Goal: Task Accomplishment & Management: Manage account settings

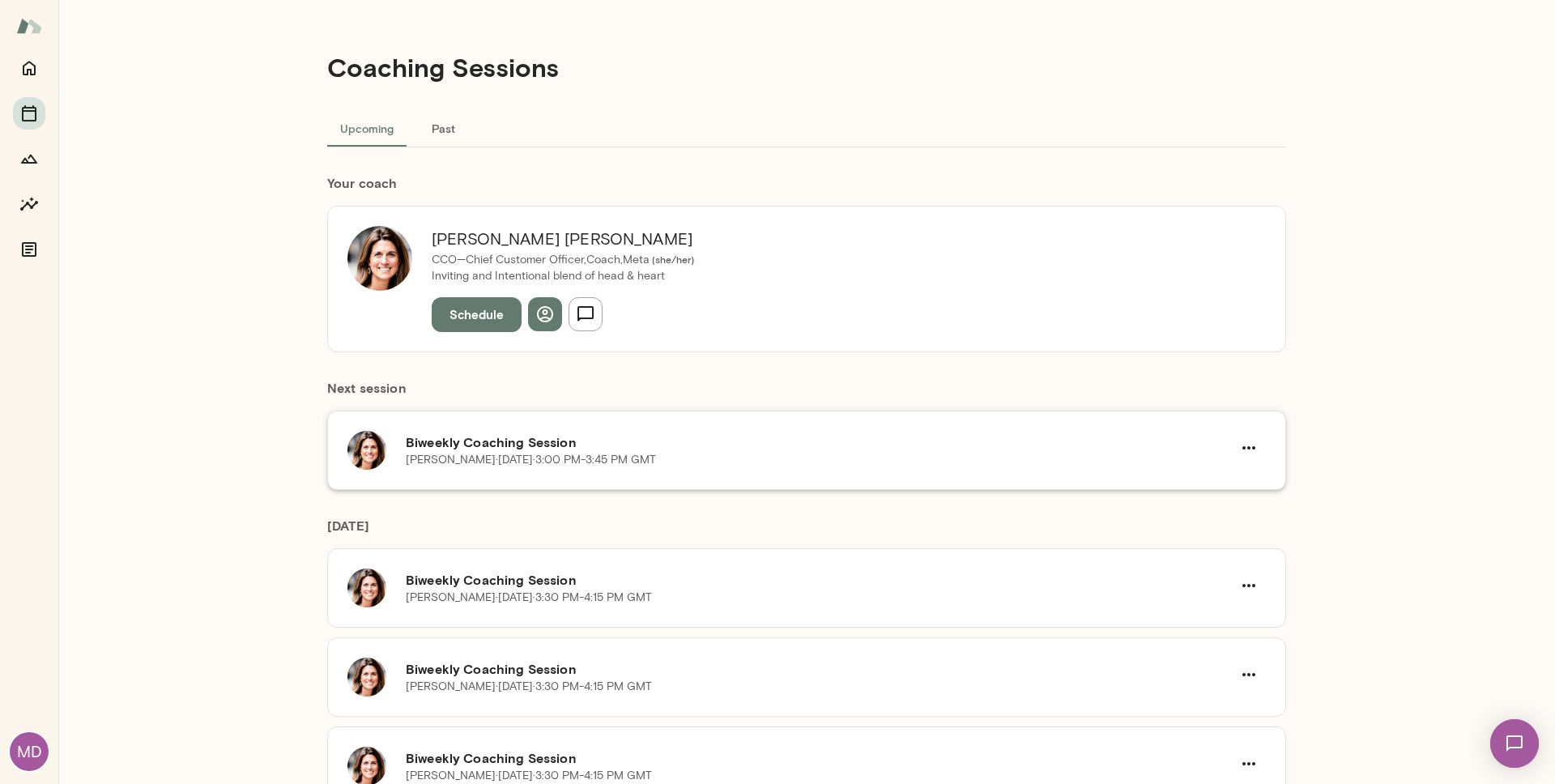
click at [457, 439] on h6 "Biweekly Coaching Session" at bounding box center [819, 442] width 826 height 20
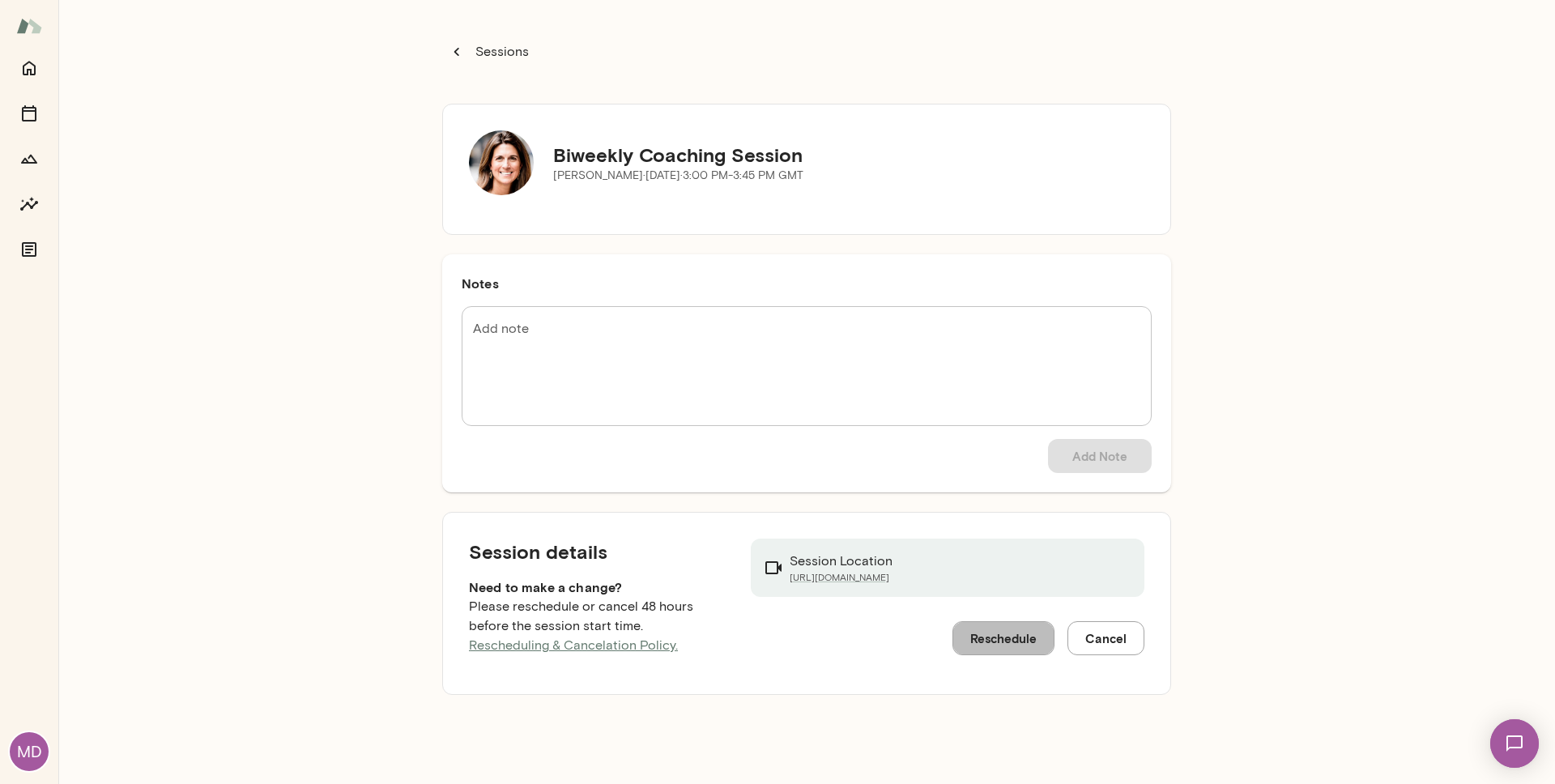
click at [984, 634] on button "Reschedule" at bounding box center [1003, 638] width 102 height 34
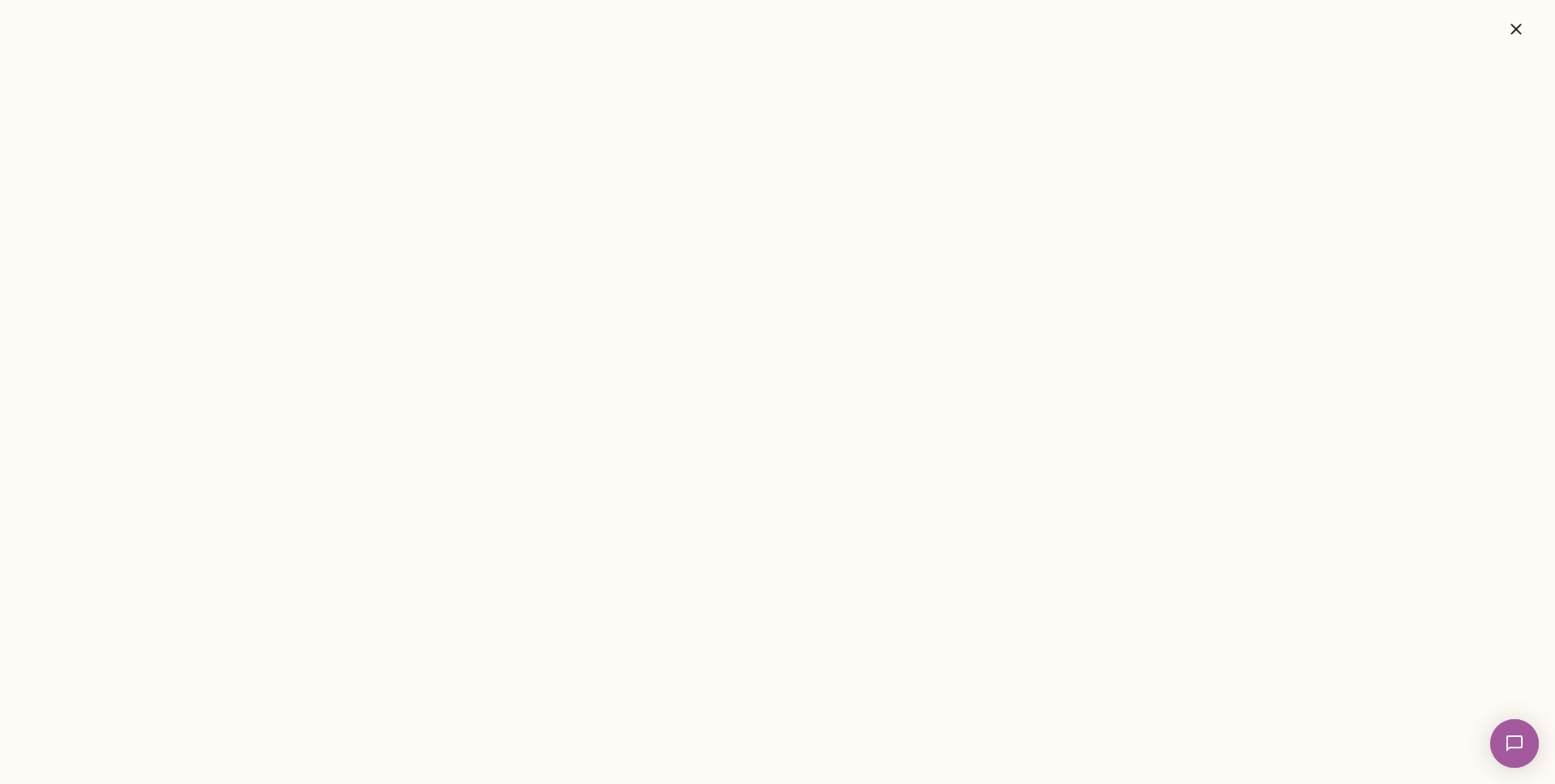
click at [1519, 26] on icon "button" at bounding box center [1517, 29] width 20 height 20
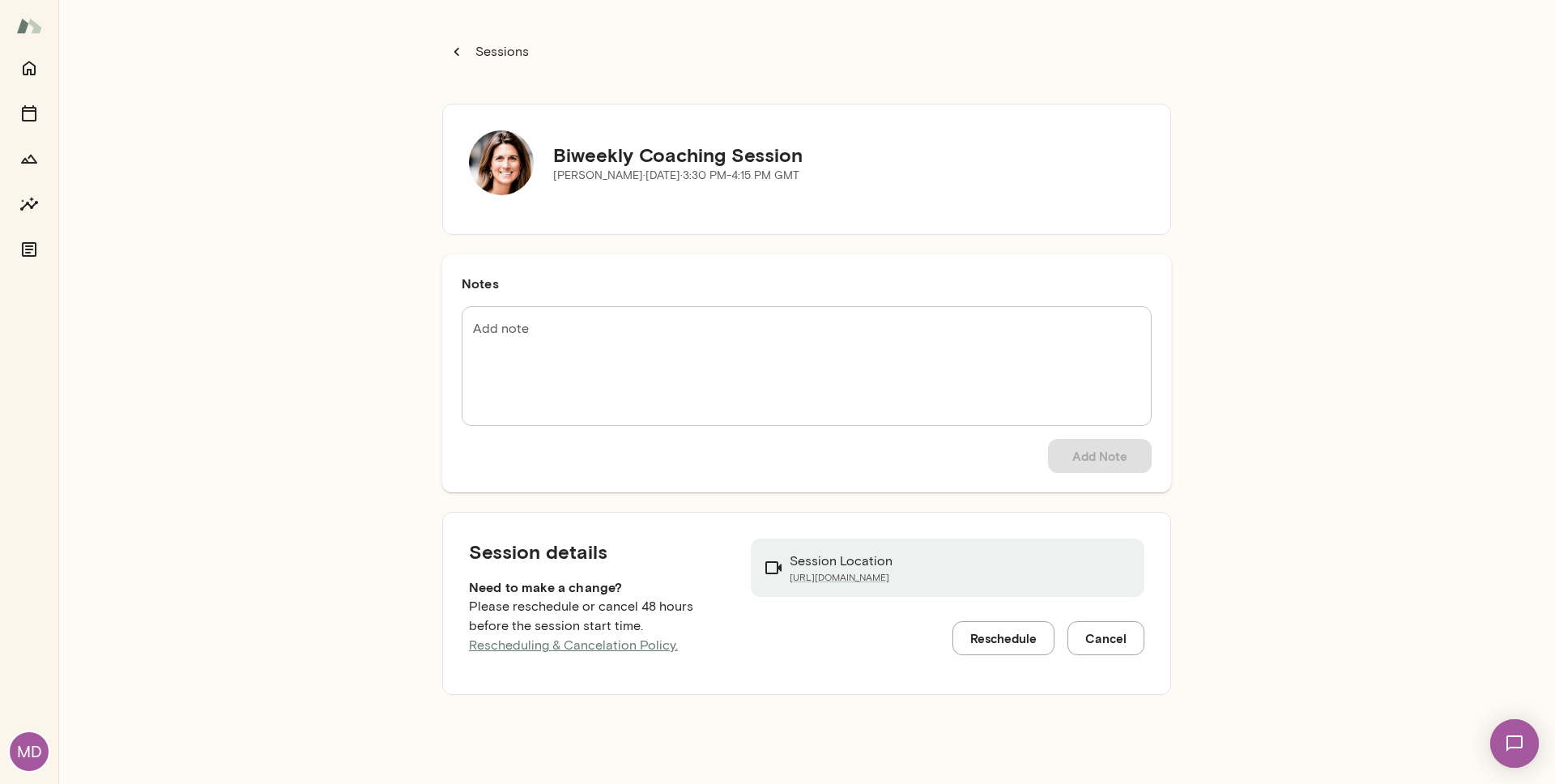
click at [470, 51] on button "Sessions" at bounding box center [490, 52] width 96 height 33
